Goal: Task Accomplishment & Management: Manage account settings

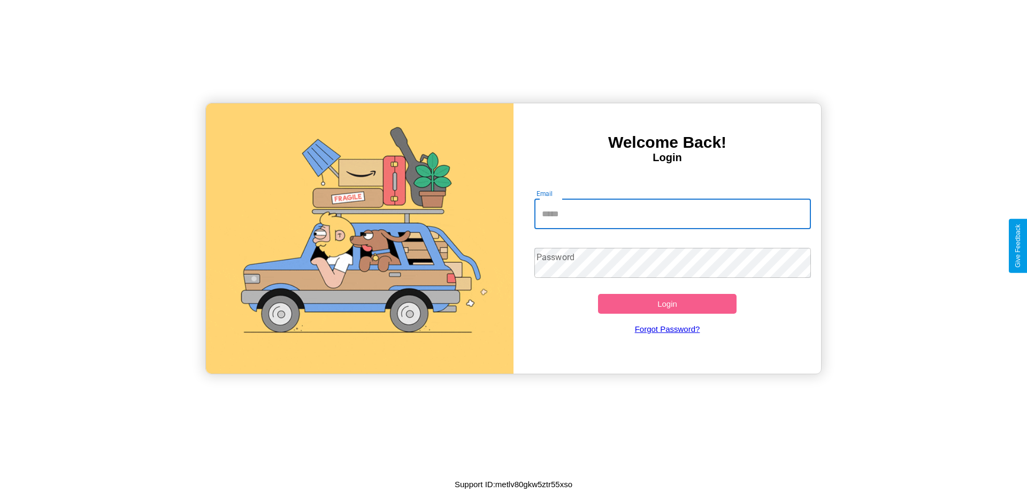
click at [672, 213] on input "Email" at bounding box center [672, 214] width 277 height 30
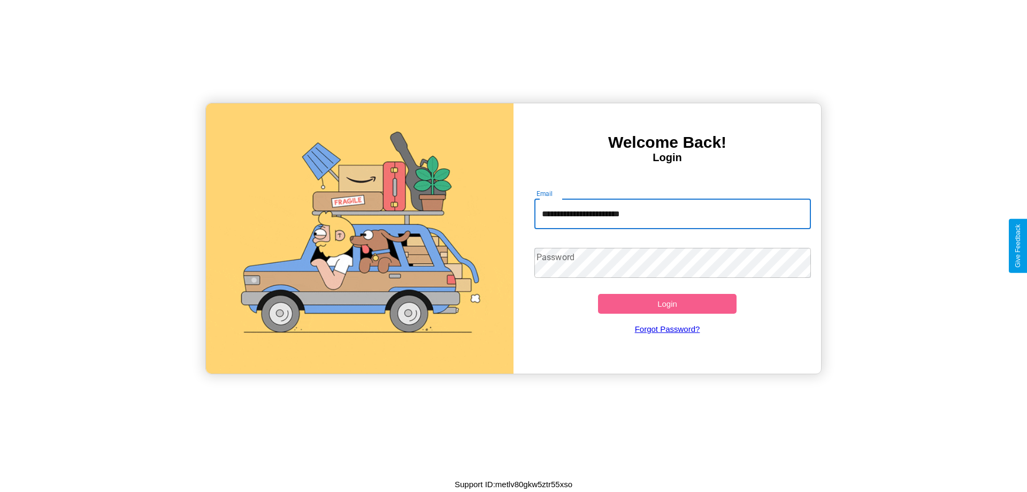
type input "**********"
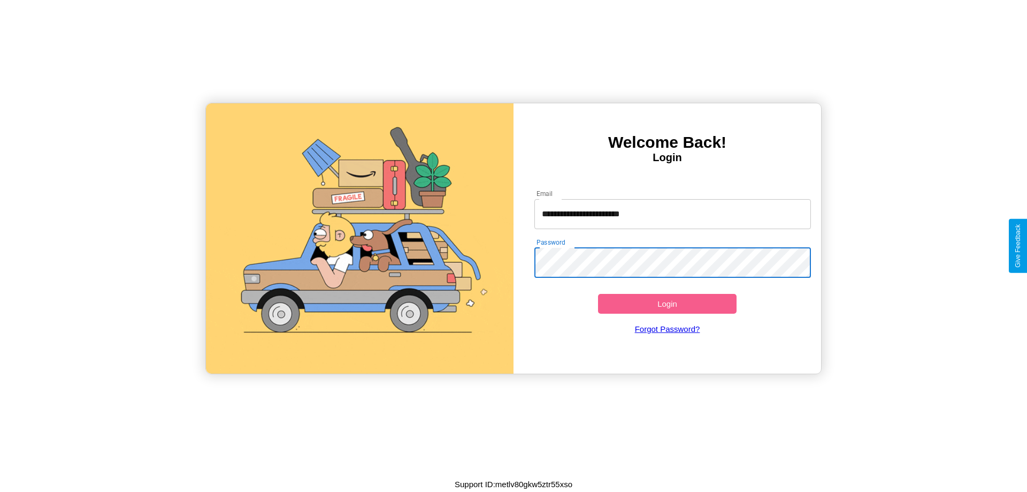
click at [667, 303] on button "Login" at bounding box center [667, 304] width 139 height 20
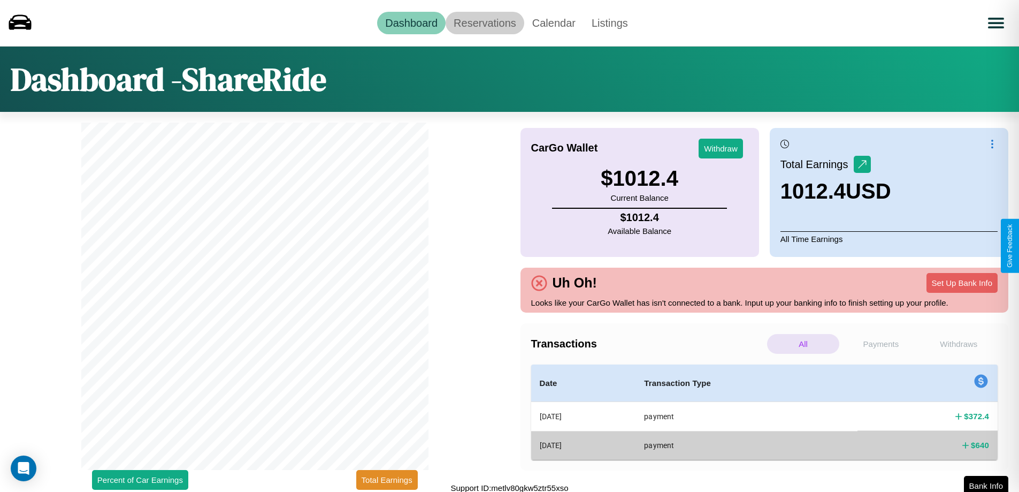
click at [485, 22] on link "Reservations" at bounding box center [485, 23] width 79 height 22
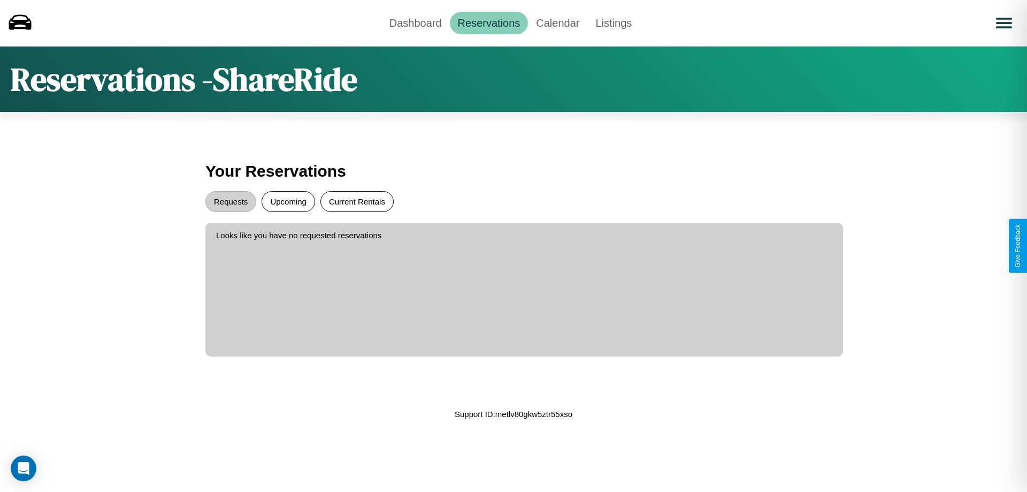
click at [357, 201] on button "Current Rentals" at bounding box center [356, 201] width 73 height 21
click at [231, 201] on button "Requests" at bounding box center [230, 201] width 51 height 21
click at [415, 22] on link "Dashboard" at bounding box center [415, 23] width 68 height 22
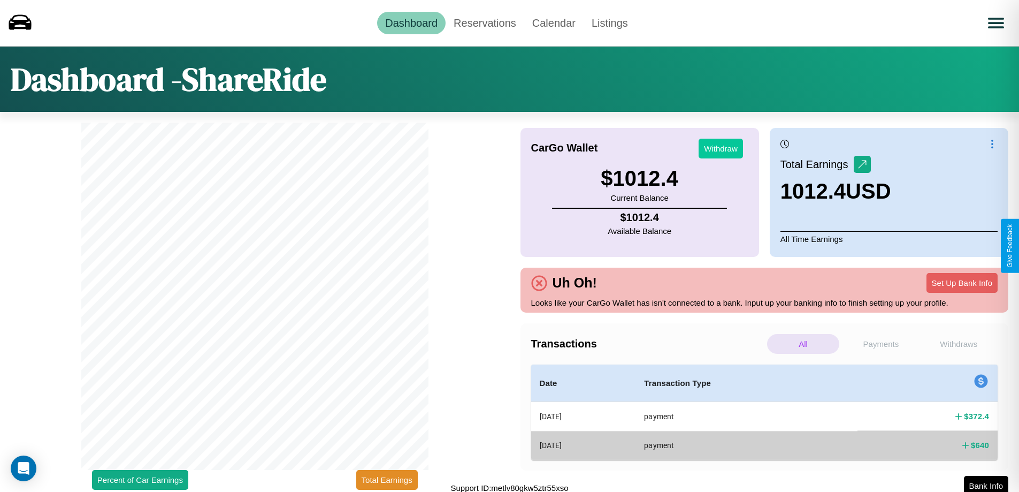
click at [721, 148] on button "Withdraw" at bounding box center [721, 149] width 44 height 20
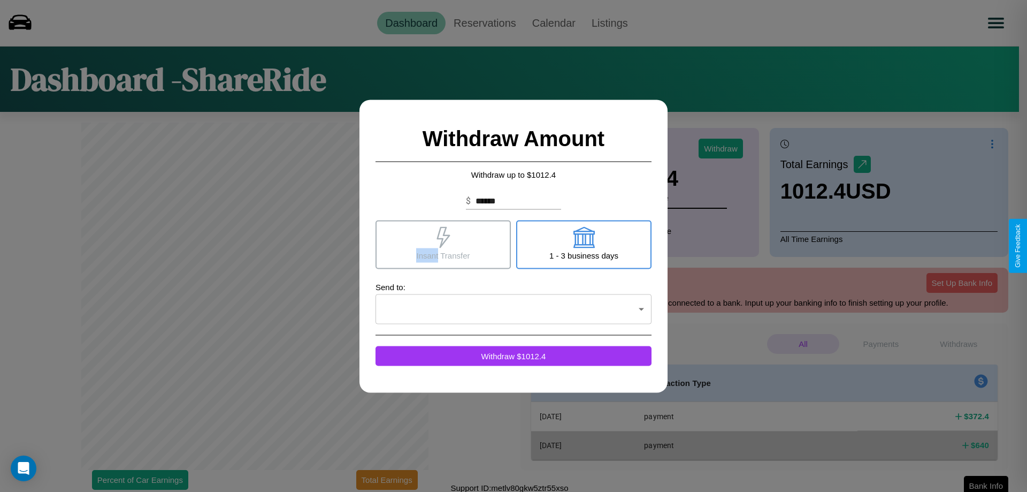
click at [443, 244] on icon at bounding box center [442, 236] width 13 height 21
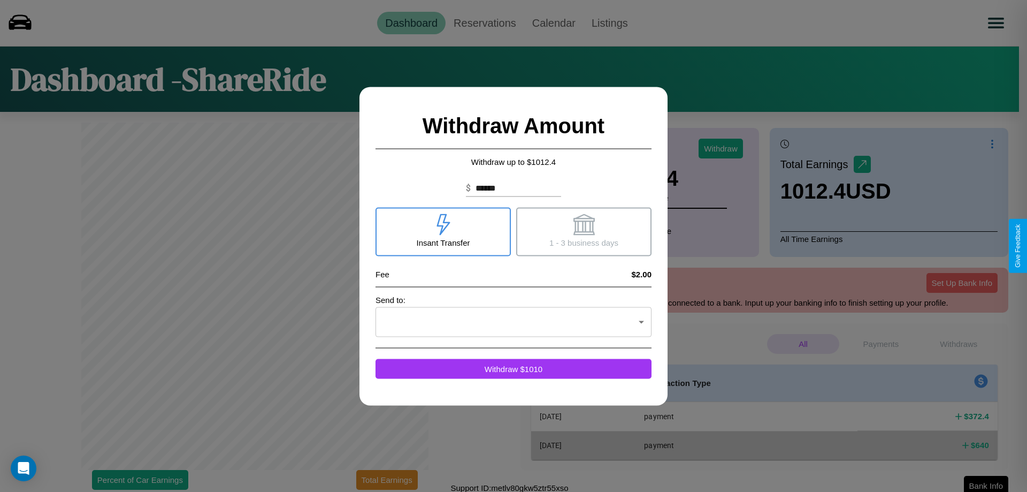
click at [584, 231] on icon at bounding box center [583, 223] width 21 height 21
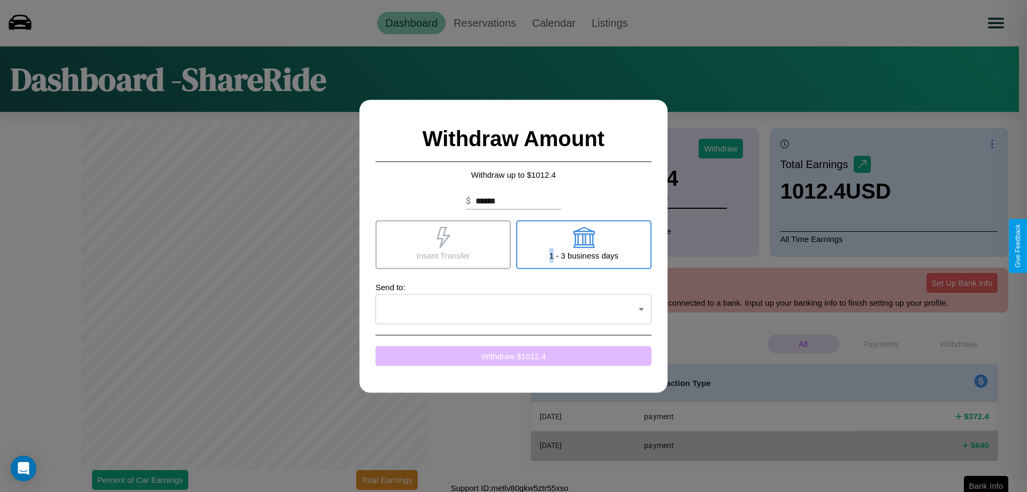
click at [514, 355] on button "Withdraw $ 1012.4" at bounding box center [513, 356] width 276 height 20
